Goal: Information Seeking & Learning: Learn about a topic

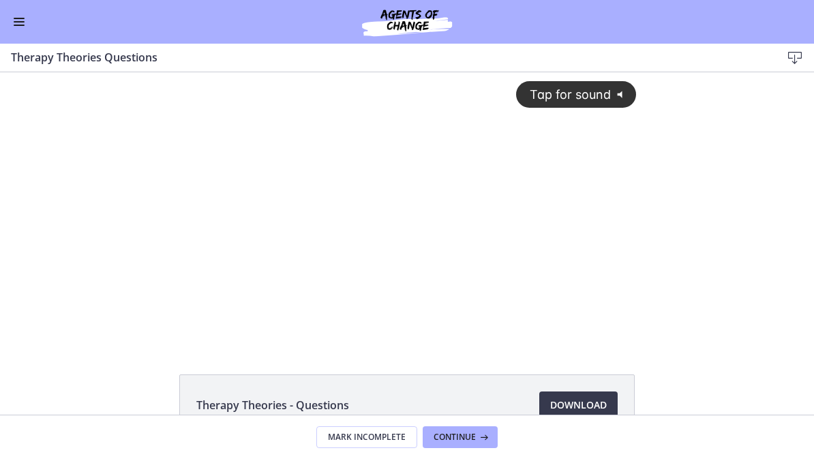
click at [15, 27] on button "Enable menu" at bounding box center [19, 22] width 16 height 16
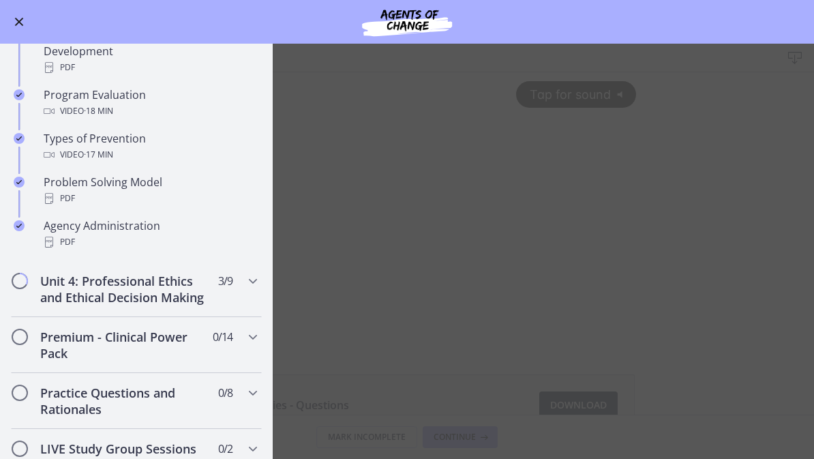
scroll to position [847, 0]
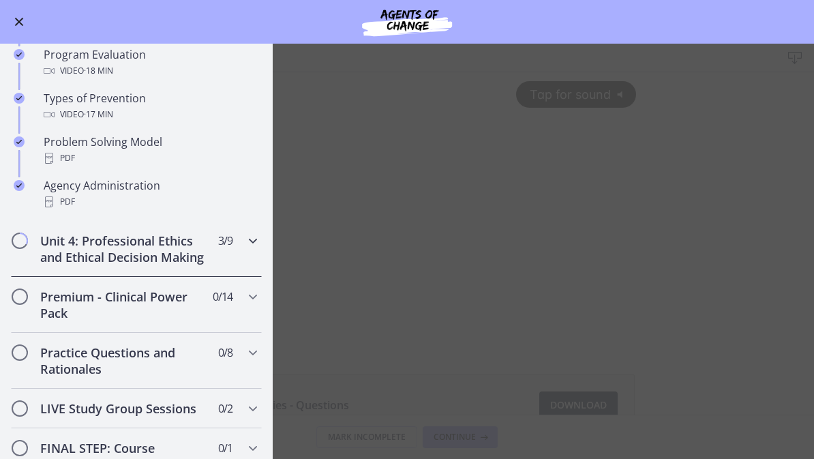
click at [181, 262] on h2 "Unit 4: Professional Ethics and Ethical Decision Making" at bounding box center [123, 248] width 166 height 33
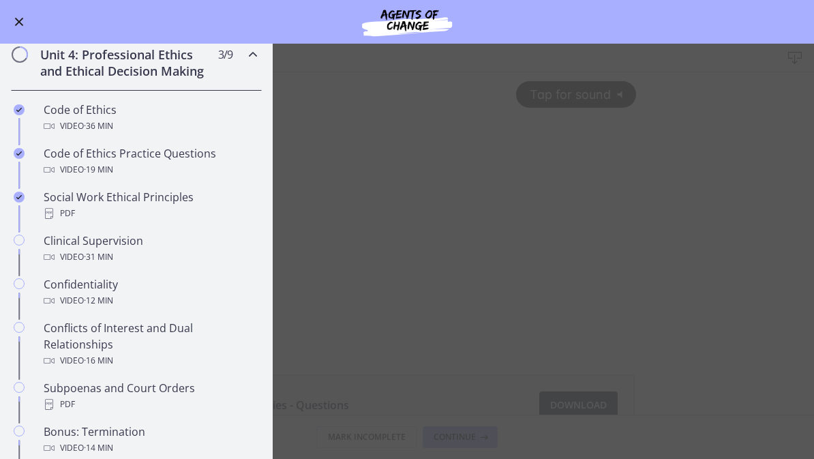
scroll to position [508, 0]
click at [162, 254] on div "Video · 31 min" at bounding box center [150, 258] width 213 height 16
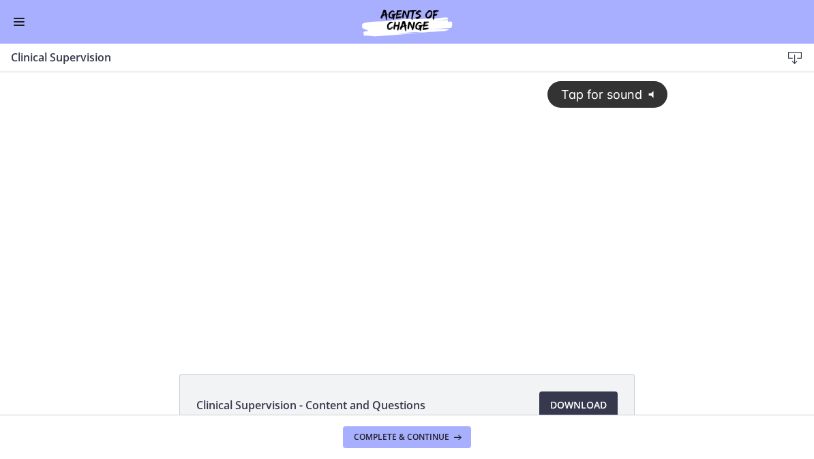
click at [408, 439] on span "Complete & continue" at bounding box center [401, 436] width 95 height 11
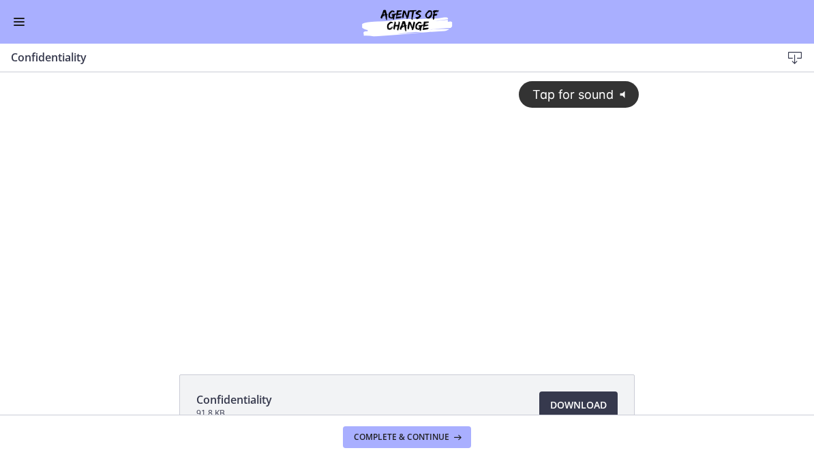
click at [597, 84] on button "Tap for sound @keyframes VOLUME_SMALL_WAVE_FLASH { 0% { opacity: 0; } 33% { opa…" at bounding box center [579, 94] width 120 height 27
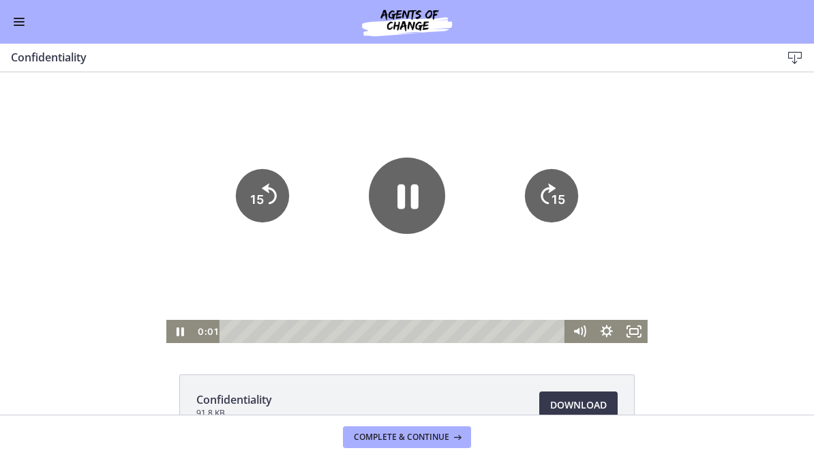
click at [638, 333] on rect "Fullscreen" at bounding box center [634, 331] width 8 height 5
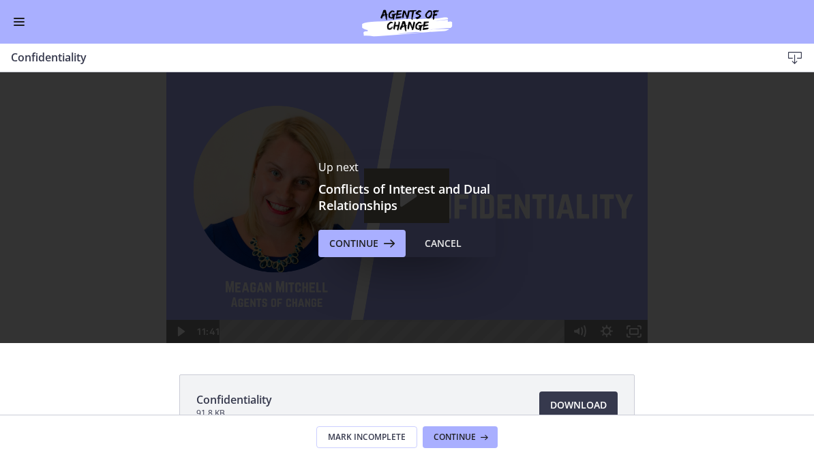
click at [357, 239] on span "Continue" at bounding box center [353, 243] width 49 height 16
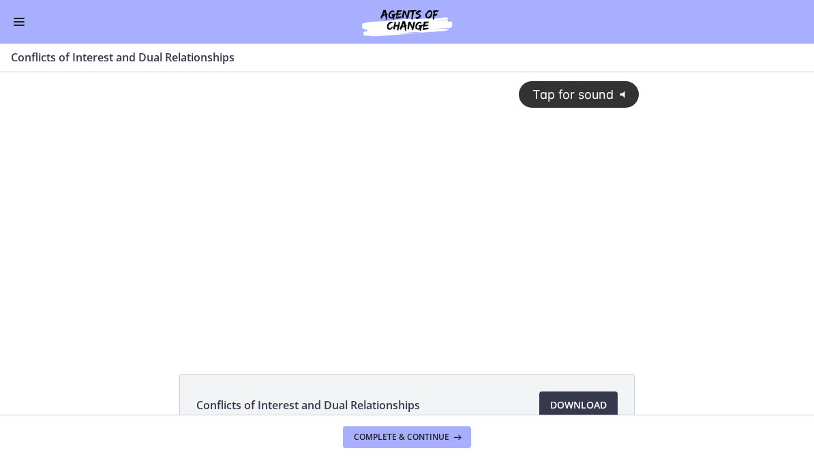
click at [598, 97] on span "Tap for sound" at bounding box center [566, 94] width 93 height 14
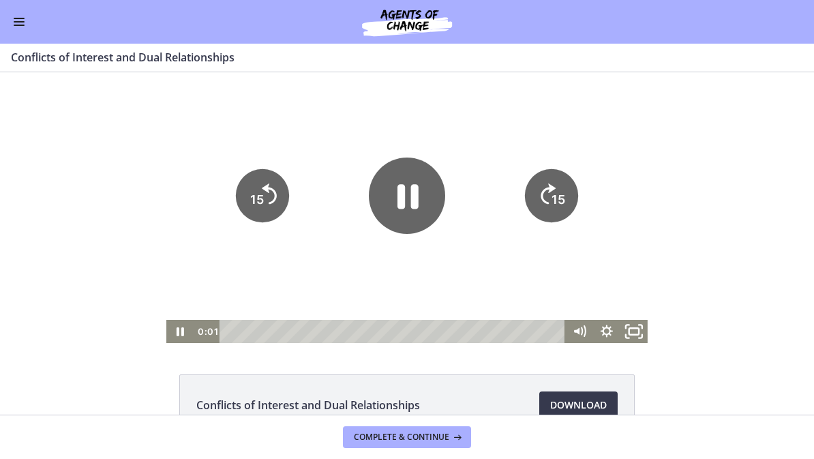
click at [638, 326] on icon "Fullscreen" at bounding box center [634, 332] width 33 height 28
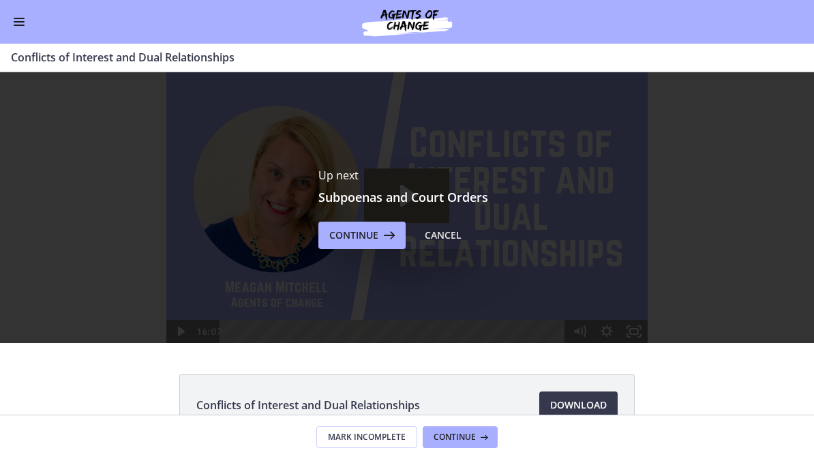
click at [384, 240] on icon at bounding box center [387, 235] width 19 height 16
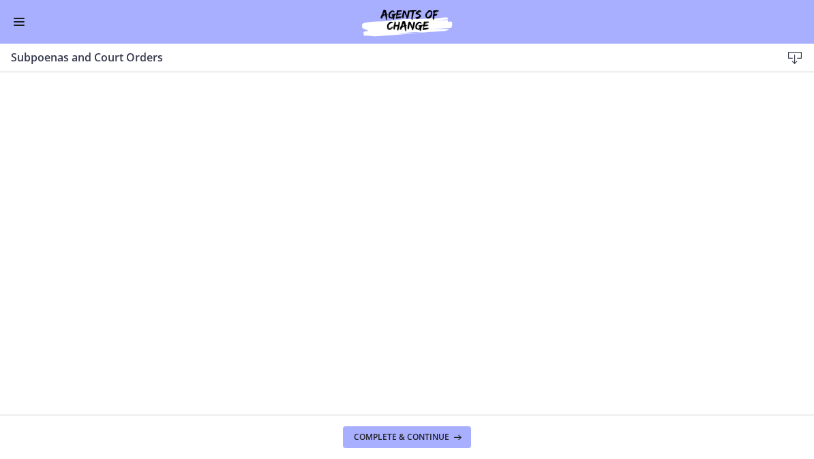
click at [436, 431] on span "Complete & continue" at bounding box center [401, 436] width 95 height 11
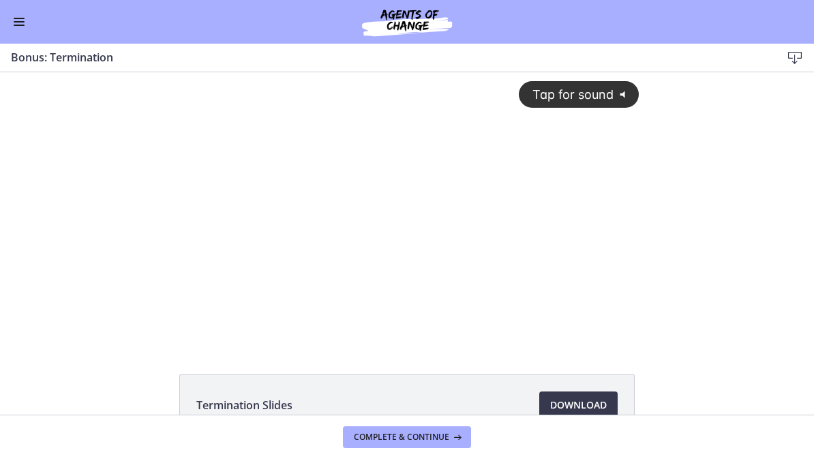
click at [608, 100] on span "Tap for sound" at bounding box center [566, 94] width 93 height 14
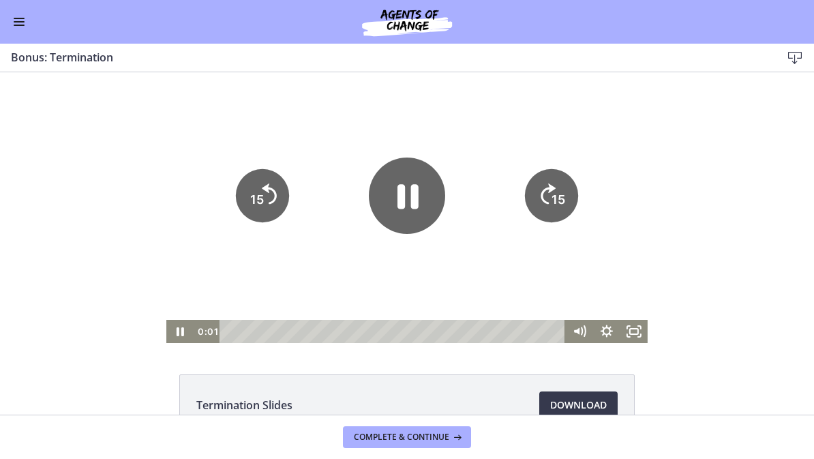
click at [639, 326] on icon "Fullscreen" at bounding box center [639, 327] width 3 height 3
click at [438, 440] on span "Complete & continue" at bounding box center [401, 436] width 95 height 11
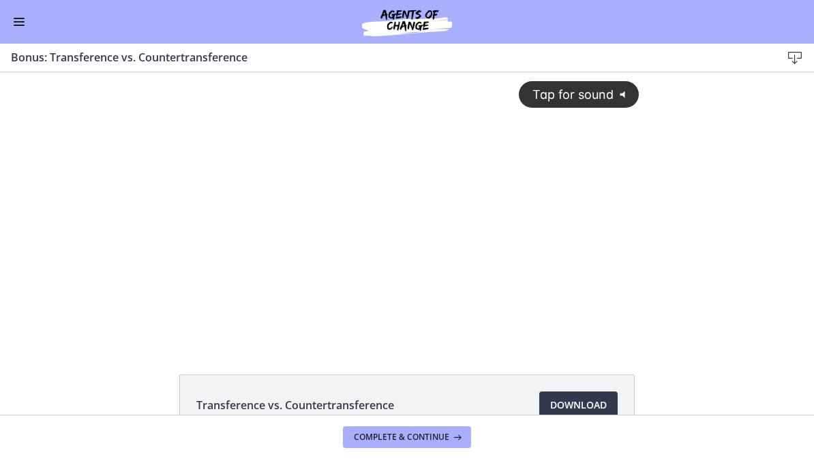
click at [635, 331] on icon "Fullscreen" at bounding box center [633, 331] width 27 height 23
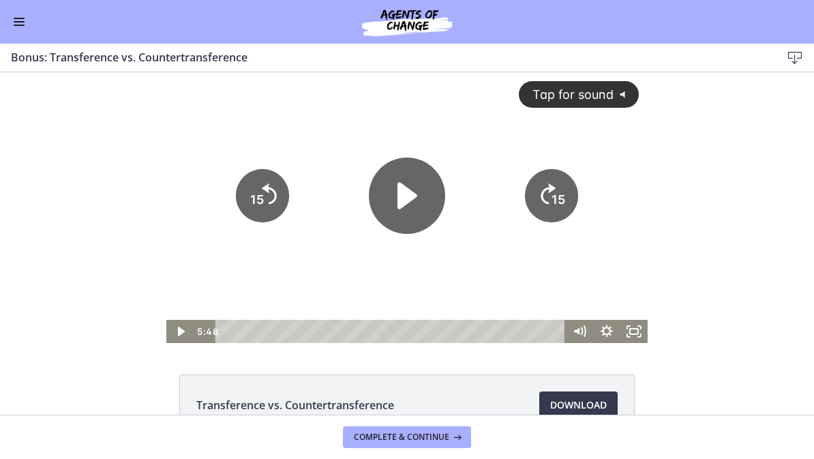
click at [443, 434] on span "Complete & continue" at bounding box center [401, 436] width 95 height 11
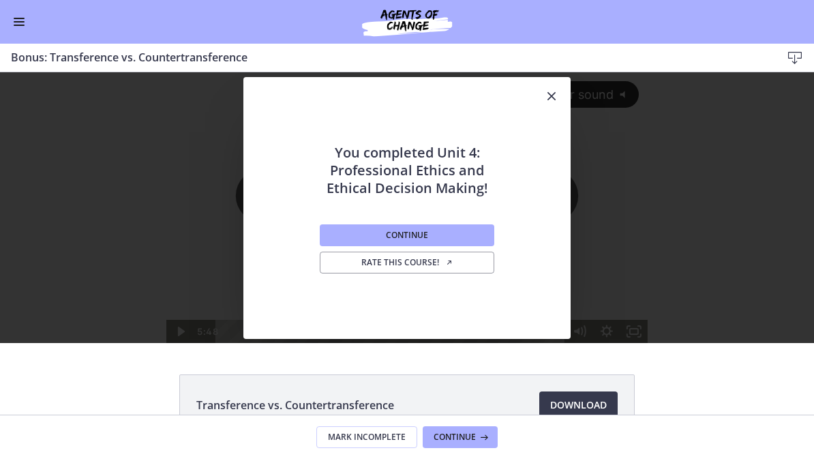
click at [479, 231] on button "Continue" at bounding box center [407, 235] width 174 height 22
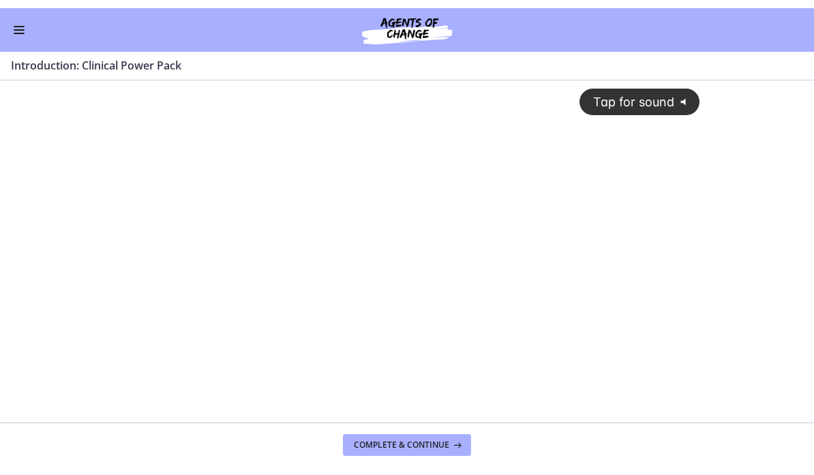
scroll to position [1, 0]
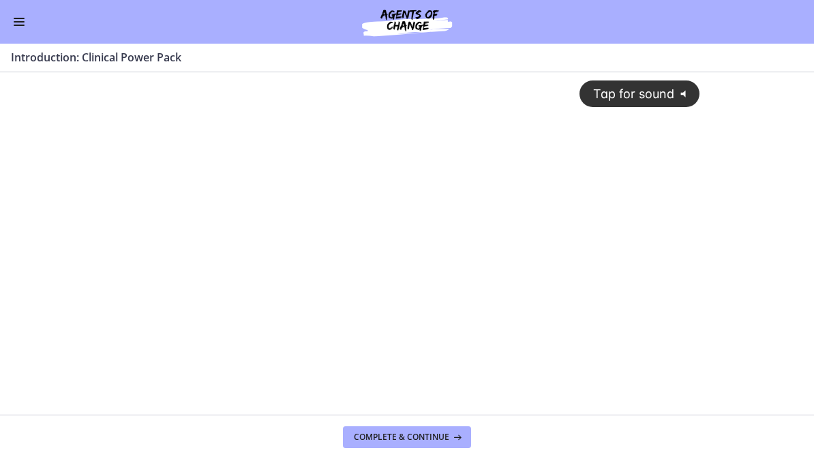
click at [603, 248] on div "Tap for sound @keyframes VOLUME_SMALL_WAVE_FLASH { 0% { opacity: 0; } 33% { opa…" at bounding box center [407, 230] width 603 height 316
click at [654, 352] on div at bounding box center [407, 241] width 603 height 339
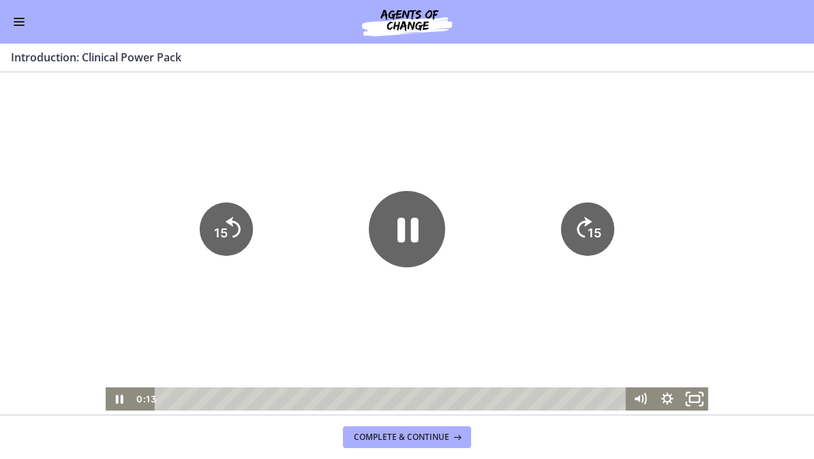
click at [697, 396] on rect "Fullscreen" at bounding box center [695, 398] width 10 height 7
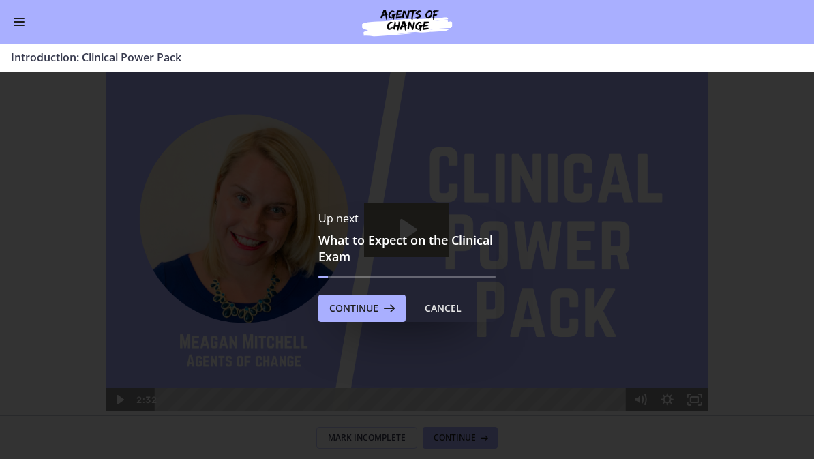
scroll to position [0, 0]
click at [368, 314] on span "Continue" at bounding box center [353, 308] width 49 height 16
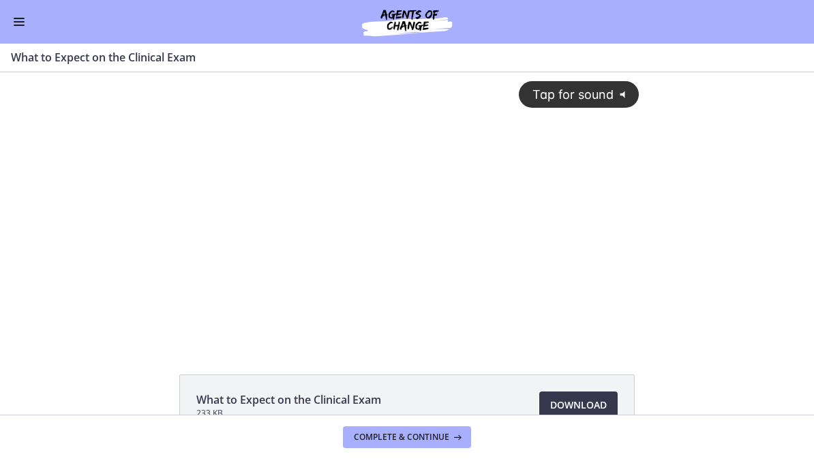
click at [591, 93] on span "Tap for sound" at bounding box center [566, 94] width 93 height 14
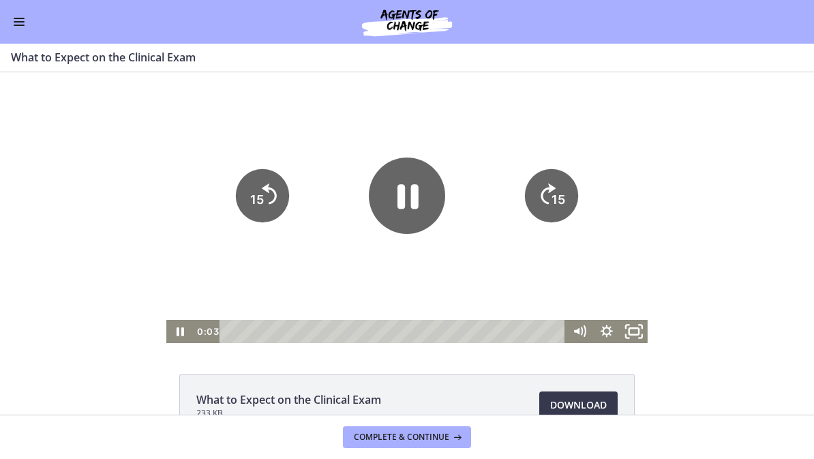
click at [630, 328] on rect "Fullscreen" at bounding box center [634, 331] width 10 height 7
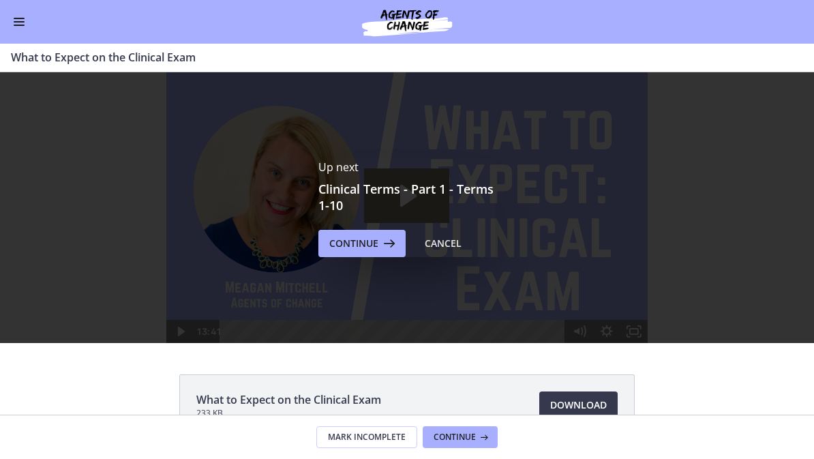
click at [350, 255] on button "Continue" at bounding box center [361, 243] width 87 height 27
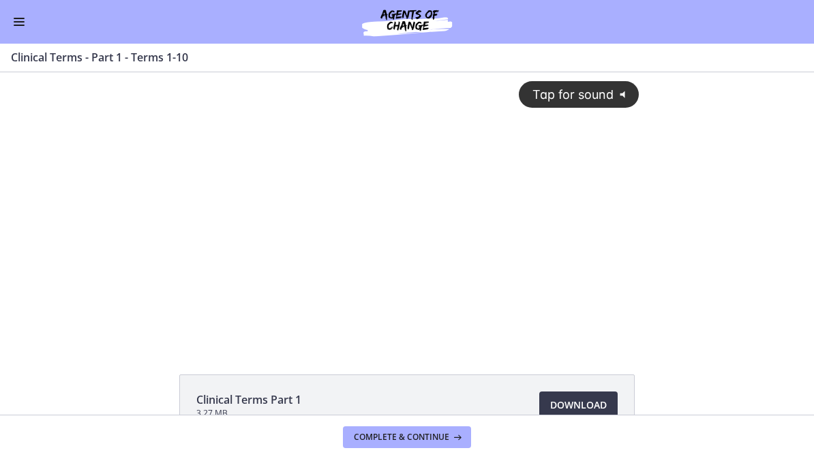
click at [549, 87] on span "Tap for sound" at bounding box center [566, 94] width 93 height 14
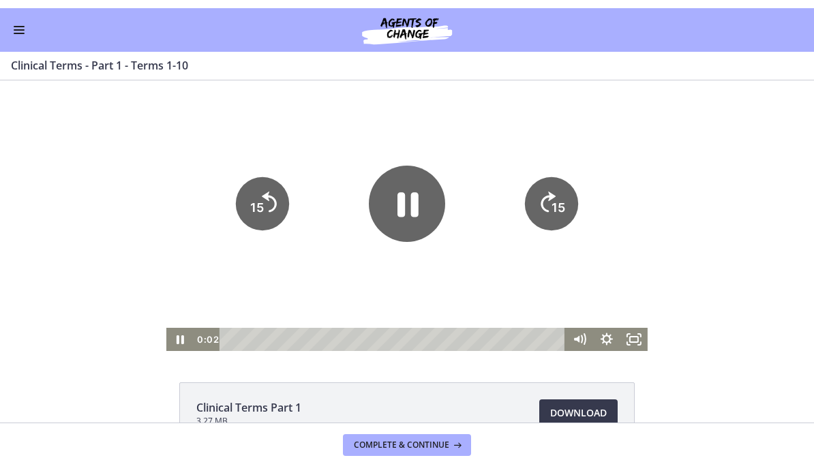
scroll to position [3, 0]
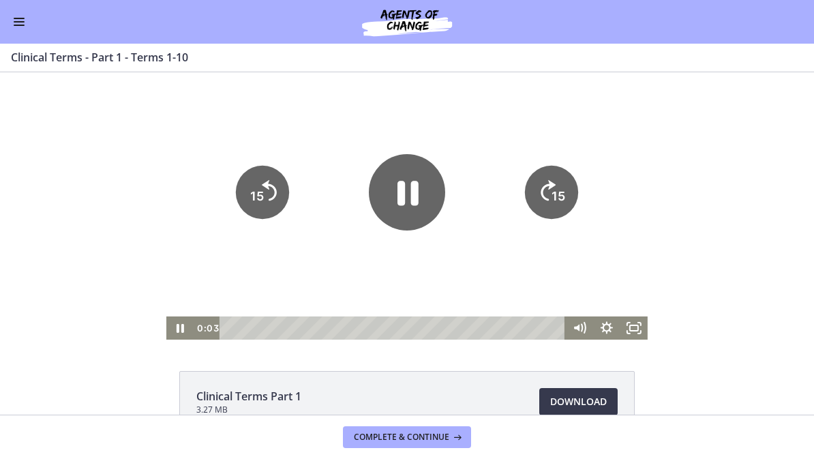
click at [628, 321] on icon "Fullscreen" at bounding box center [633, 327] width 27 height 23
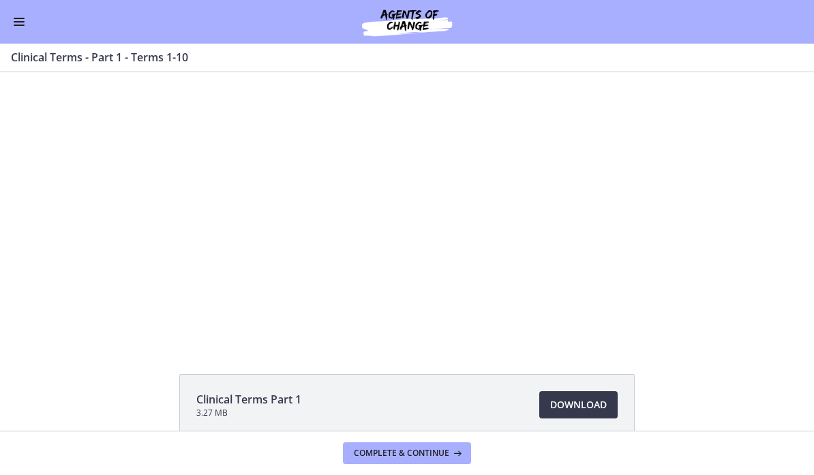
scroll to position [3, 0]
